Goal: Task Accomplishment & Management: Complete application form

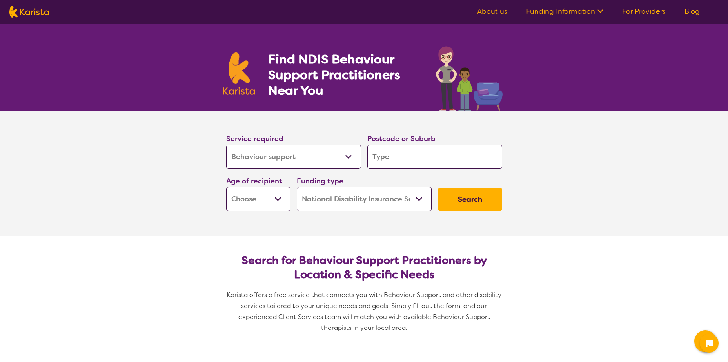
select select "Behaviour support"
select select "NDIS"
select select "Behaviour support"
select select "NDIS"
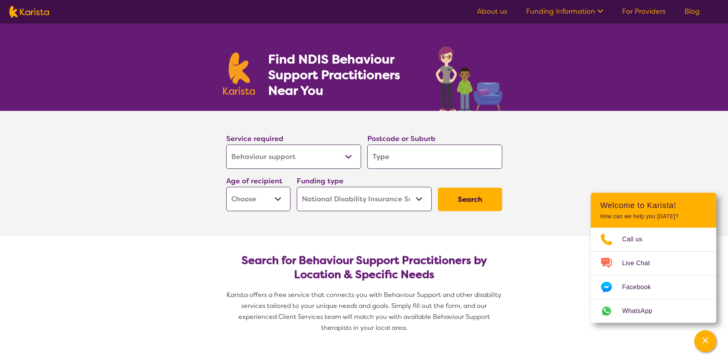
drag, startPoint x: 0, startPoint y: 0, endPoint x: 325, endPoint y: 156, distance: 361.1
click at [325, 156] on select "Allied Health Assistant Assessment (ADHD or Autism) Behaviour support Counselli…" at bounding box center [293, 157] width 135 height 24
click at [425, 153] on input "search" at bounding box center [434, 157] width 135 height 24
type input "2"
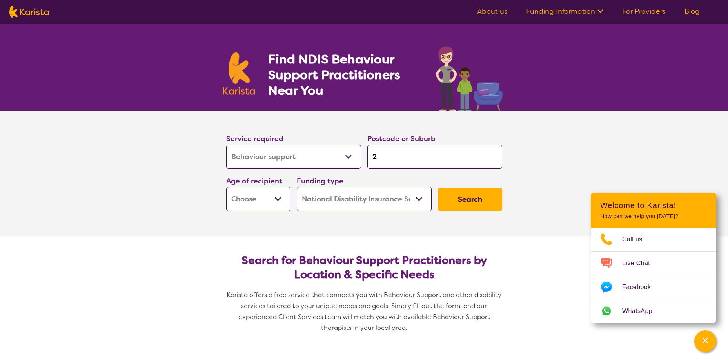
type input "26"
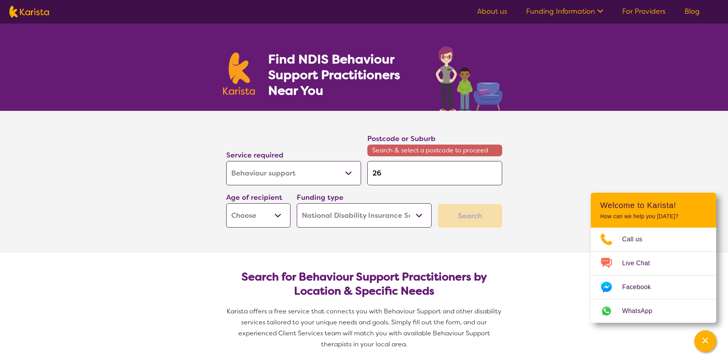
type input "262"
type input "2620"
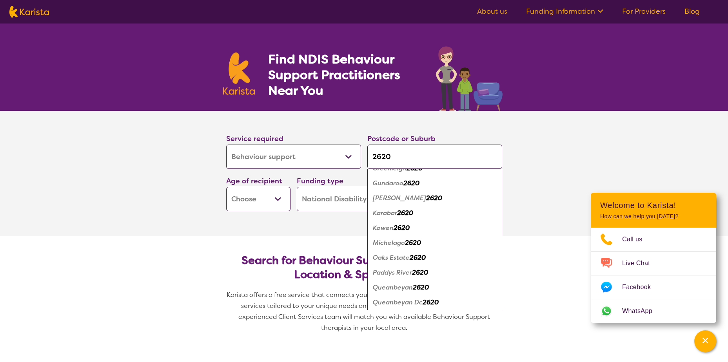
scroll to position [118, 0]
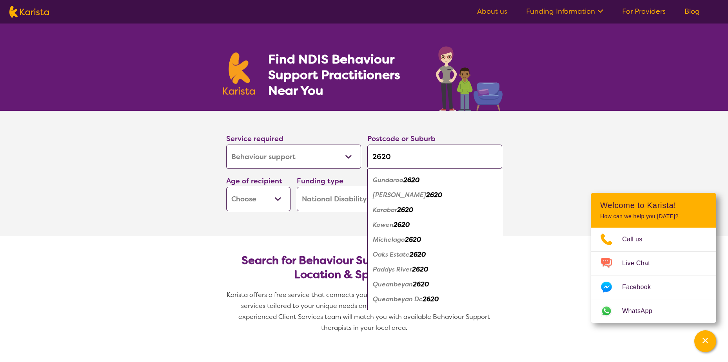
type input "2620"
click at [413, 211] on em "2620" at bounding box center [405, 210] width 16 height 8
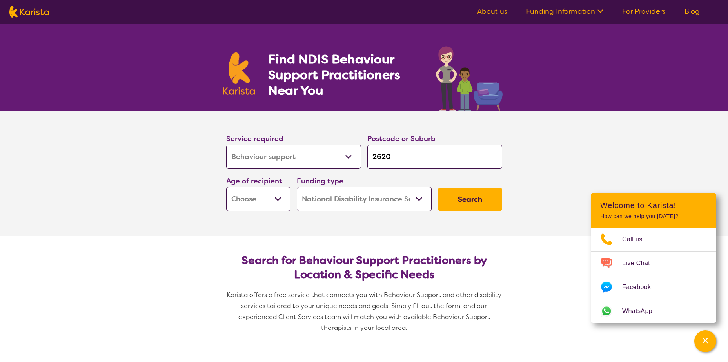
click at [274, 201] on select "Early Childhood - 0 to 9 Child - 10 to 11 Adolescent - 12 to 17 Adult - 18 to 6…" at bounding box center [258, 199] width 64 height 24
select select "EC"
click at [226, 187] on select "Early Childhood - 0 to 9 Child - 10 to 11 Adolescent - 12 to 17 Adult - 18 to 6…" at bounding box center [258, 199] width 64 height 24
select select "EC"
click at [342, 205] on select "Home Care Package (HCP) National Disability Insurance Scheme (NDIS) I don't know" at bounding box center [364, 199] width 135 height 24
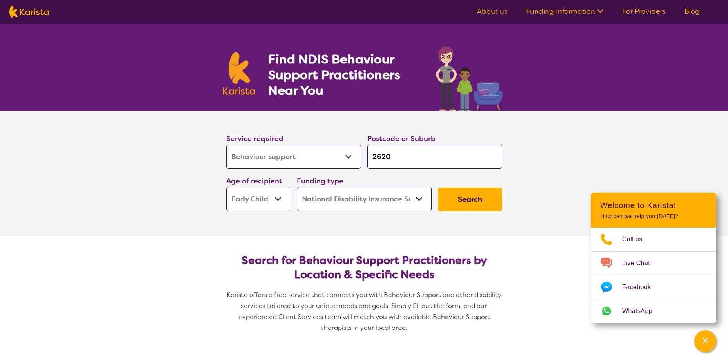
select select "i-don-t-know"
click at [297, 187] on select "Home Care Package (HCP) National Disability Insurance Scheme (NDIS) I don't know" at bounding box center [364, 199] width 135 height 24
select select "i-don-t-know"
click at [455, 197] on button "Search" at bounding box center [470, 200] width 64 height 24
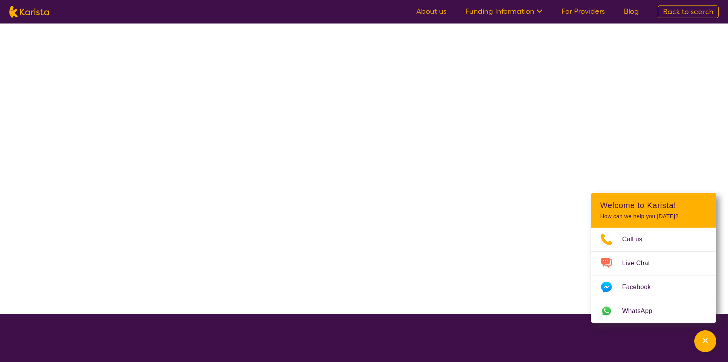
select select "Behaviour support"
select select "EC"
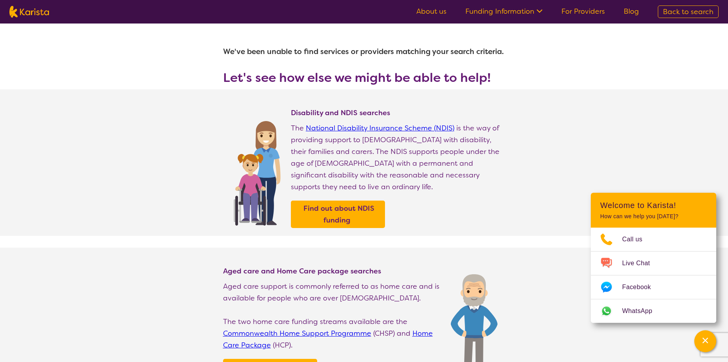
select select "Behaviour support"
select select "EC"
select select "NDIS"
select select "Behaviour support"
select select "EC"
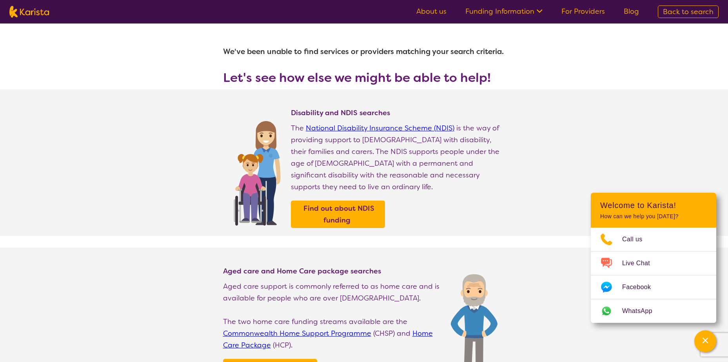
select select "NDIS"
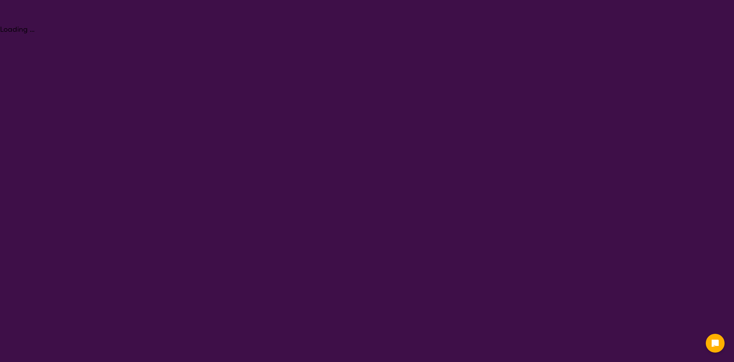
select select "Behaviour support"
select select "EC"
select select "NDIS"
select select "Behaviour support"
select select "EC"
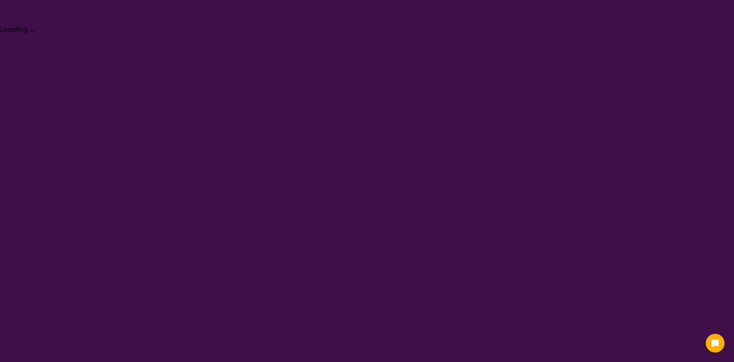
select select "NDIS"
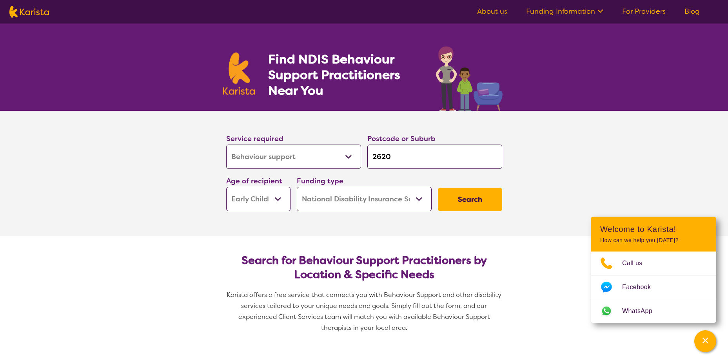
click at [499, 13] on link "About us" at bounding box center [492, 11] width 30 height 9
